Goal: Information Seeking & Learning: Learn about a topic

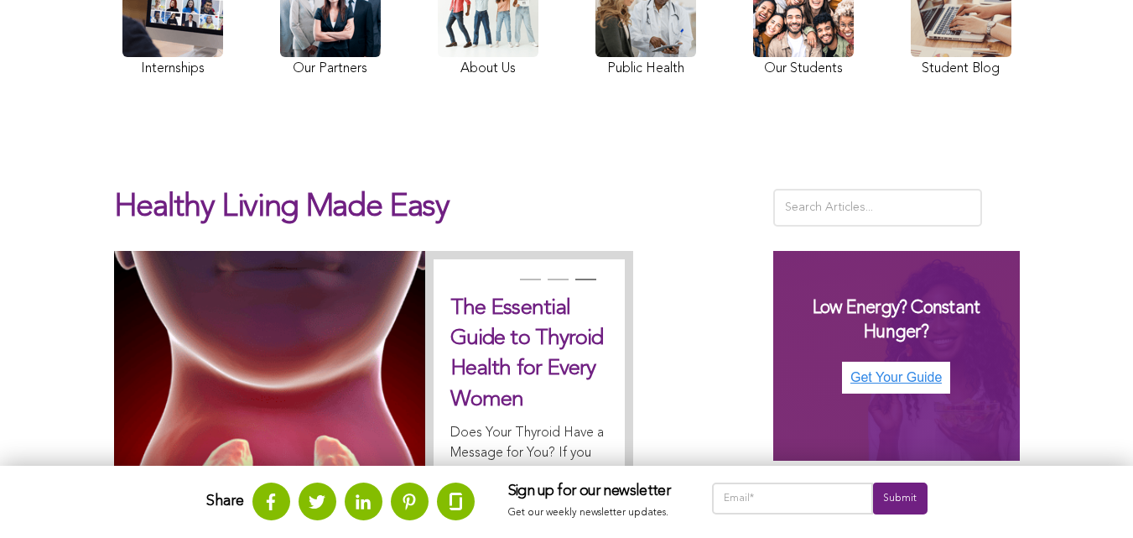
scroll to position [268, 0]
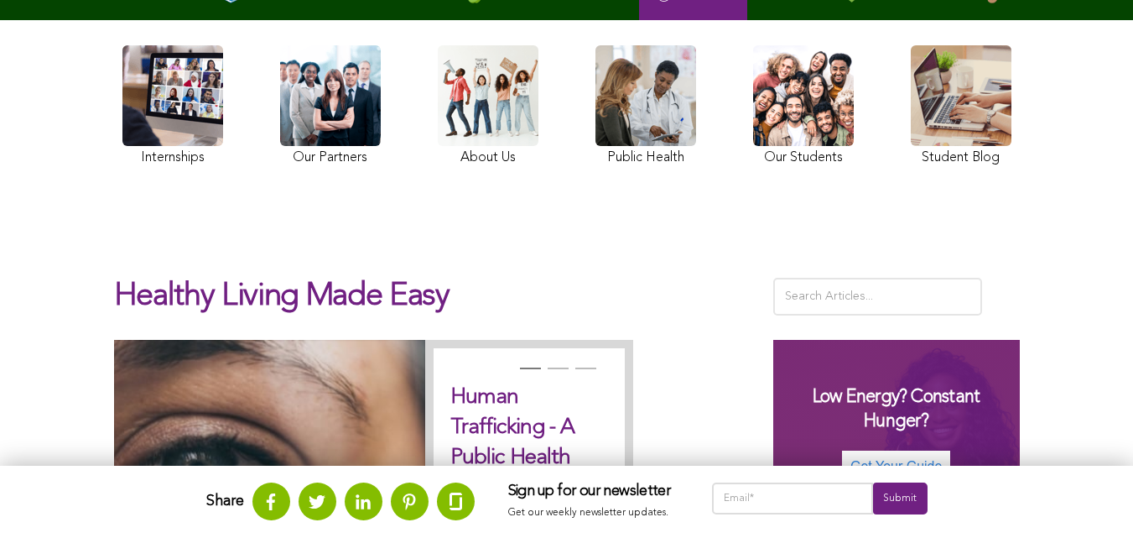
click at [753, 170] on link at bounding box center [803, 107] width 101 height 125
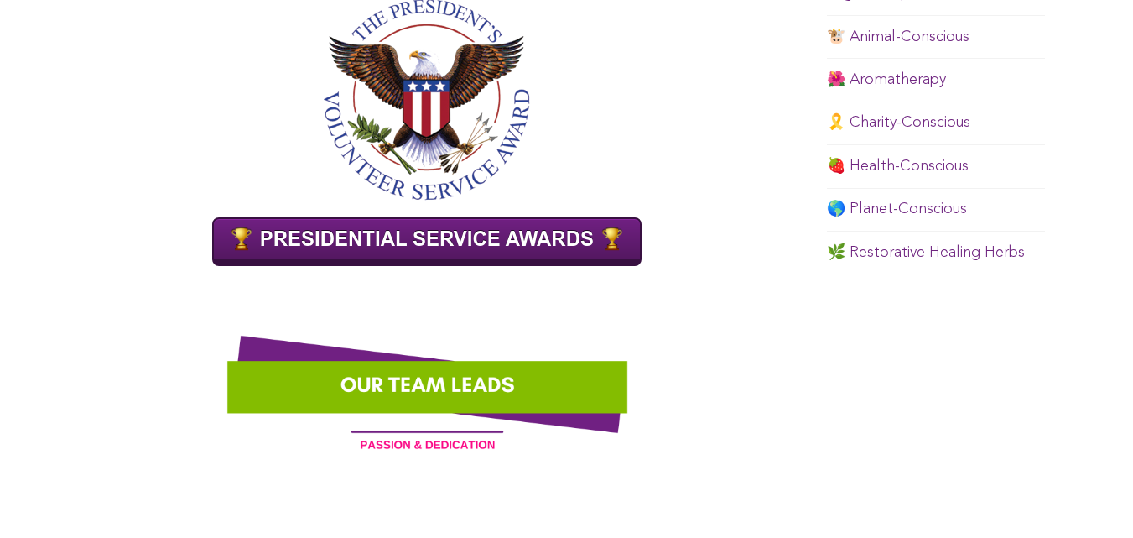
scroll to position [1205, 0]
